Goal: Transaction & Acquisition: Purchase product/service

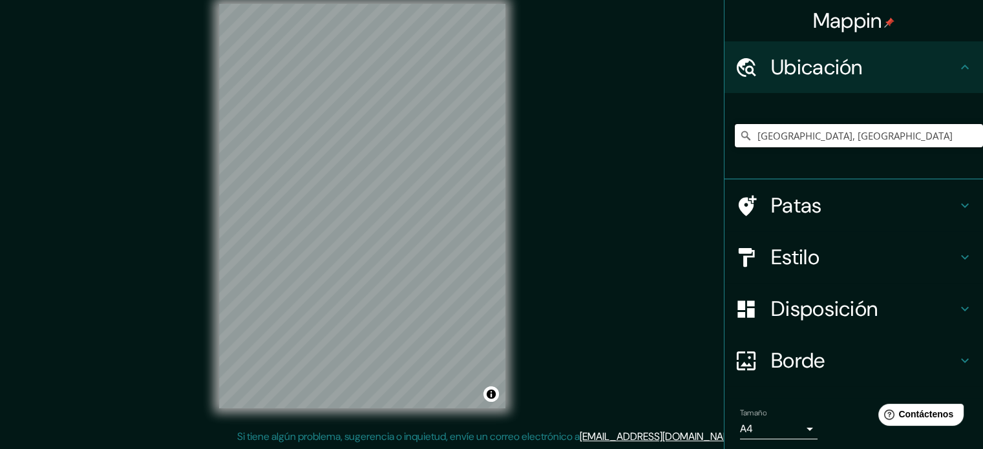
click at [877, 131] on input "[GEOGRAPHIC_DATA], [GEOGRAPHIC_DATA]" at bounding box center [859, 135] width 248 height 23
click at [202, 439] on div "Mappin Ubicación Bogotá, Colombia Patas Estilo Disposición Borde Elige un borde…" at bounding box center [491, 216] width 983 height 467
click at [623, 165] on div "Mappin Ubicación Bogotá, Colombia Patas Estilo Disposición Borde Elige un borde…" at bounding box center [491, 216] width 983 height 467
click at [831, 131] on input "[GEOGRAPHIC_DATA], [GEOGRAPHIC_DATA]" at bounding box center [859, 135] width 248 height 23
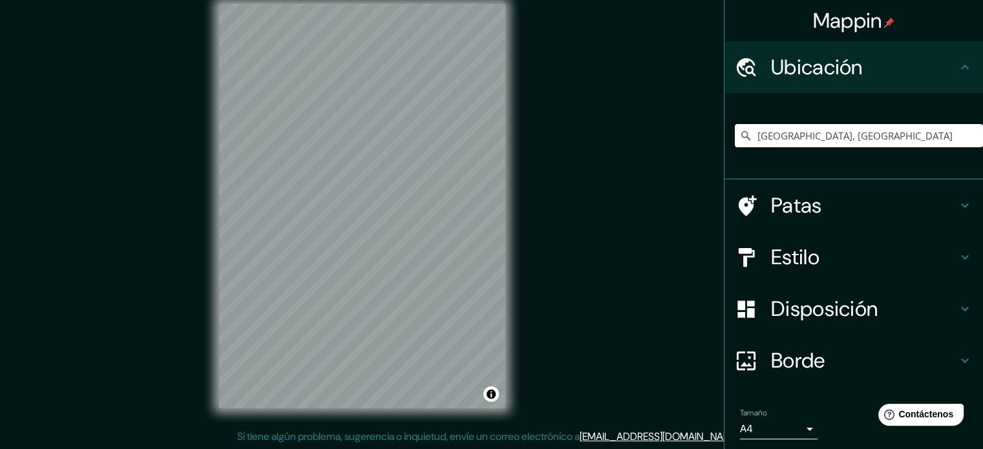
click at [827, 133] on input "[GEOGRAPHIC_DATA], [GEOGRAPHIC_DATA]" at bounding box center [859, 135] width 248 height 23
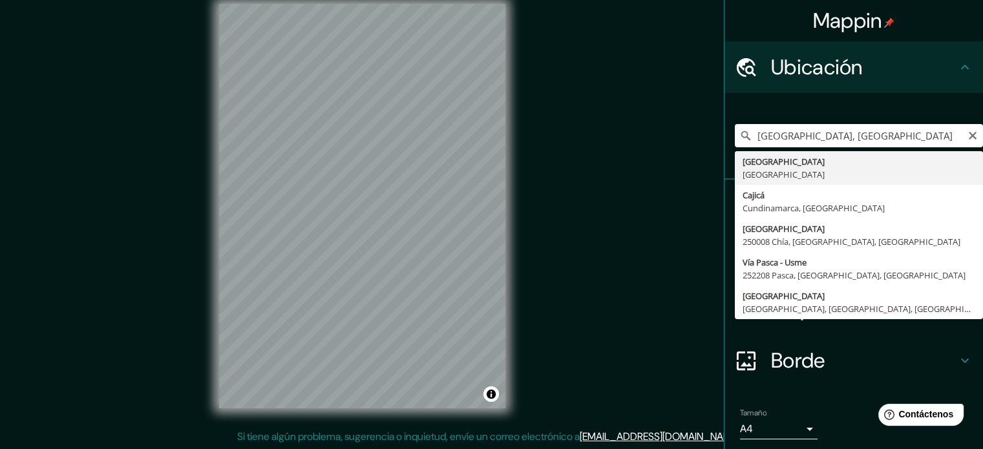
type input "[GEOGRAPHIC_DATA], [GEOGRAPHIC_DATA]"
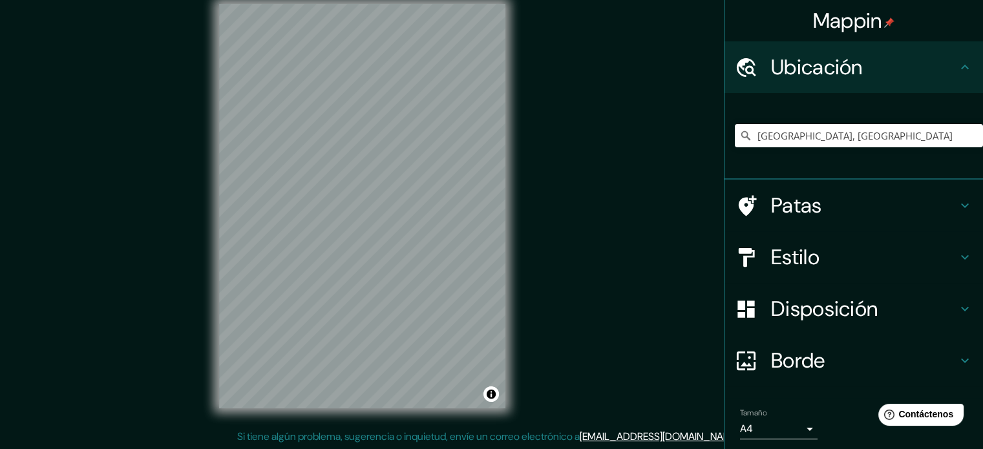
click at [568, 182] on div "Mappin Ubicación Bogotá, Colombia Patas Estilo Disposición Borde Elige un borde…" at bounding box center [491, 216] width 983 height 467
click at [824, 251] on h4 "Estilo" at bounding box center [864, 257] width 186 height 26
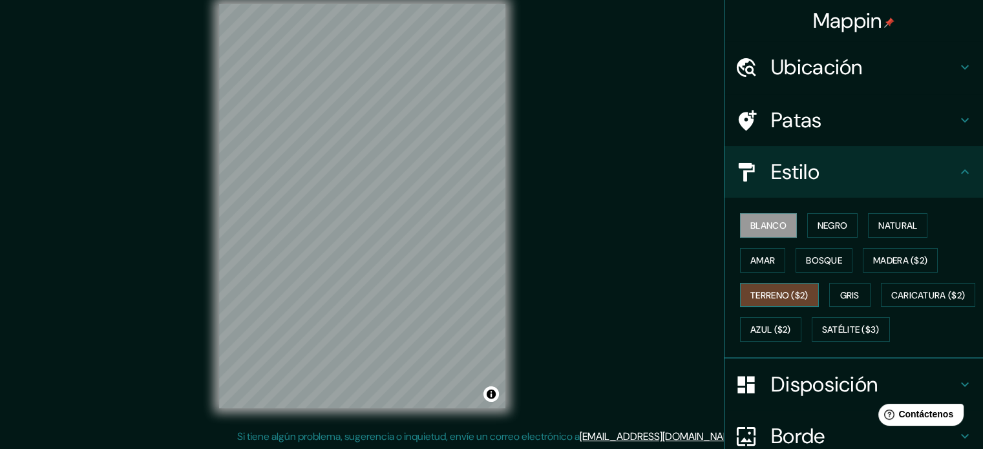
click at [777, 290] on font "Terreno ($2)" at bounding box center [780, 296] width 58 height 12
click at [773, 268] on button "Amar" at bounding box center [762, 260] width 45 height 25
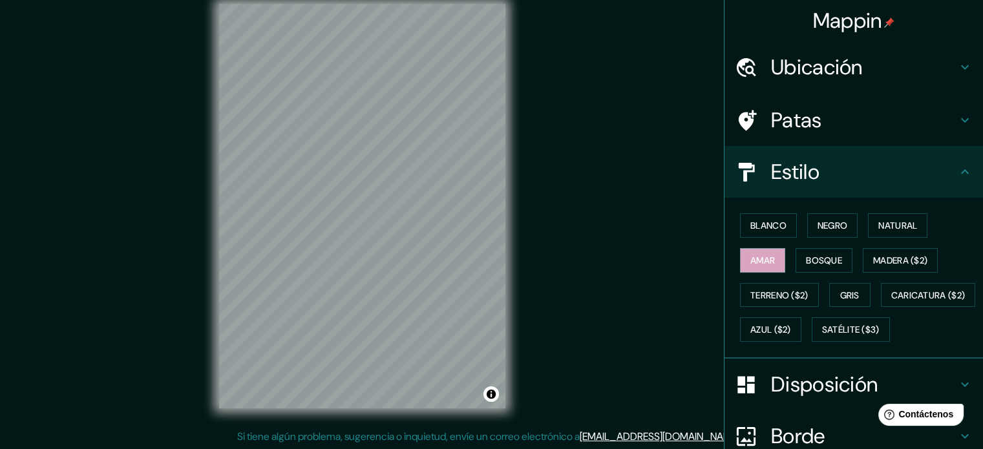
click at [548, 241] on div "Mappin Ubicación [GEOGRAPHIC_DATA], [GEOGRAPHIC_DATA] Patas Estilo Blanco Negro…" at bounding box center [491, 216] width 983 height 467
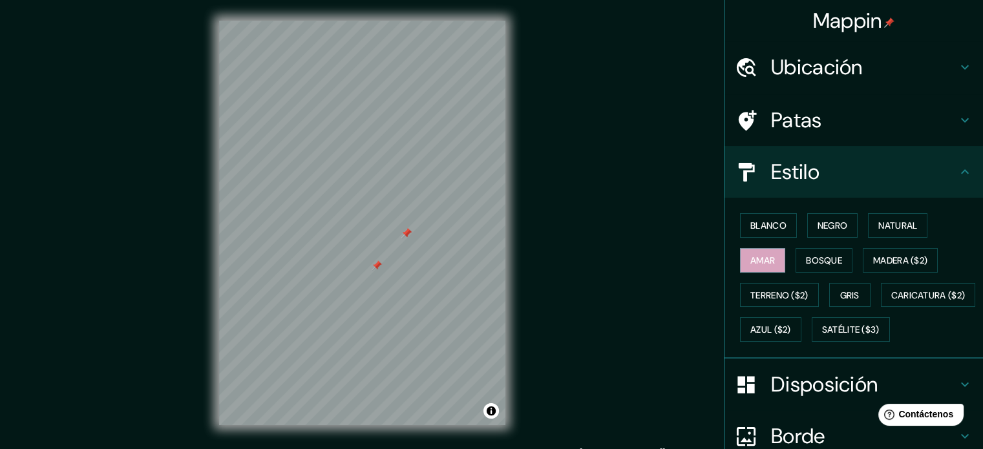
click at [378, 264] on div at bounding box center [377, 266] width 10 height 10
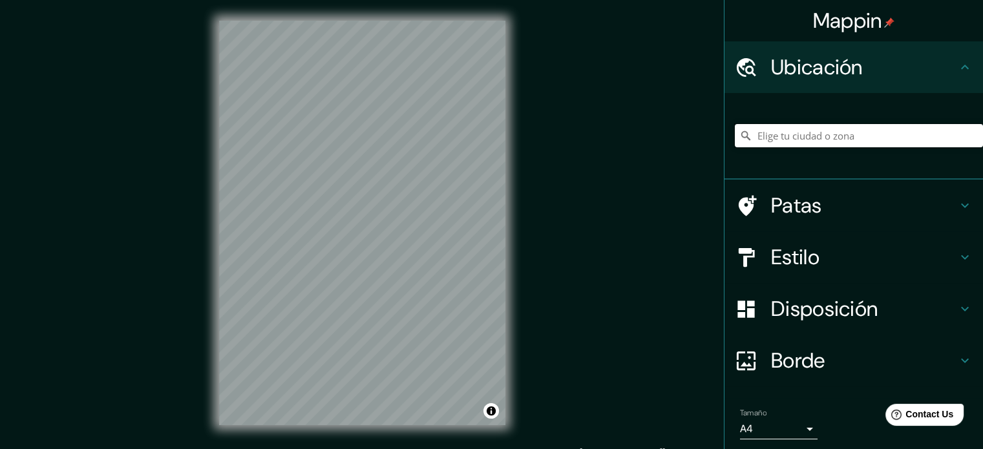
click at [807, 139] on input "Elige tu ciudad o zona" at bounding box center [859, 135] width 248 height 23
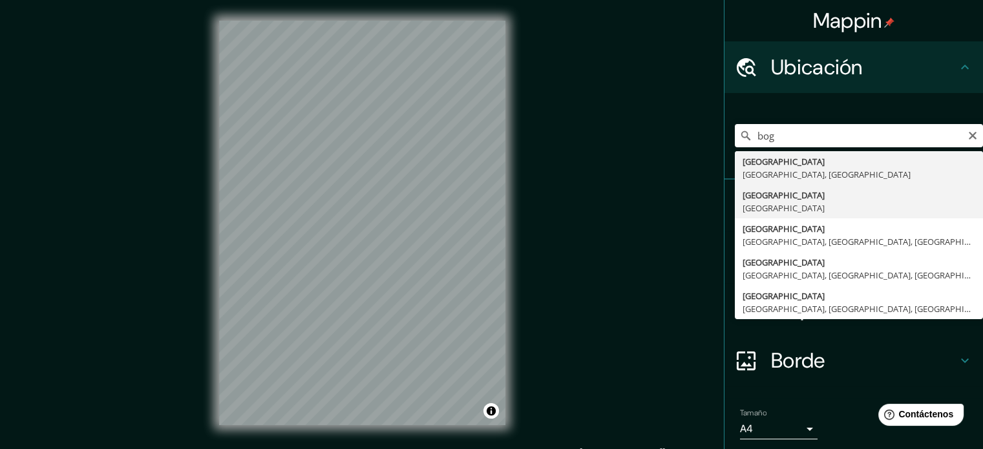
type input "[GEOGRAPHIC_DATA], [GEOGRAPHIC_DATA]"
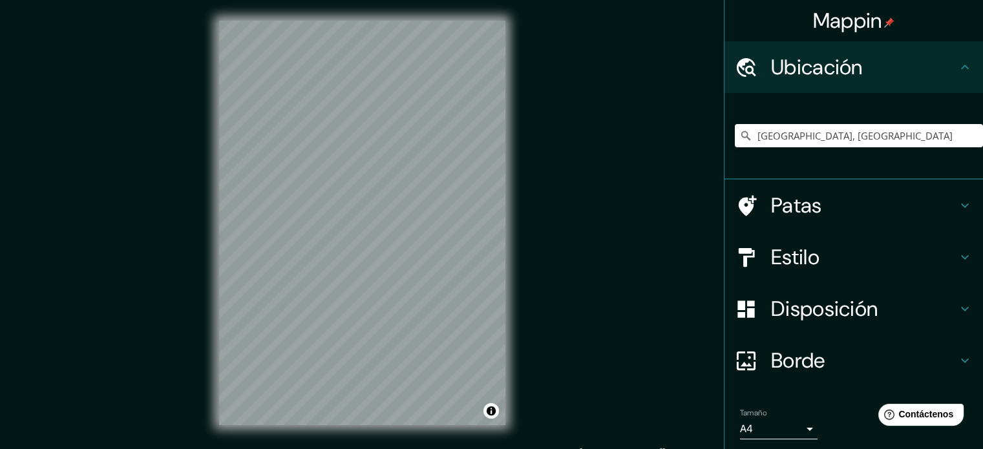
click at [779, 254] on font "Estilo" at bounding box center [795, 257] width 48 height 27
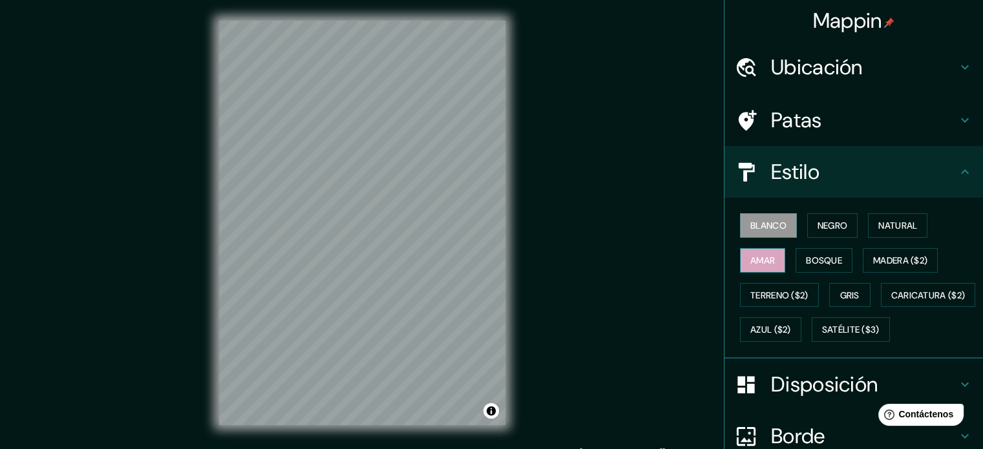
click at [751, 258] on font "Amar" at bounding box center [763, 261] width 25 height 12
click at [559, 213] on div "Mappin Ubicación [GEOGRAPHIC_DATA], [GEOGRAPHIC_DATA] Patas Estilo Blanco Negro…" at bounding box center [491, 233] width 983 height 467
